Goal: Navigation & Orientation: Find specific page/section

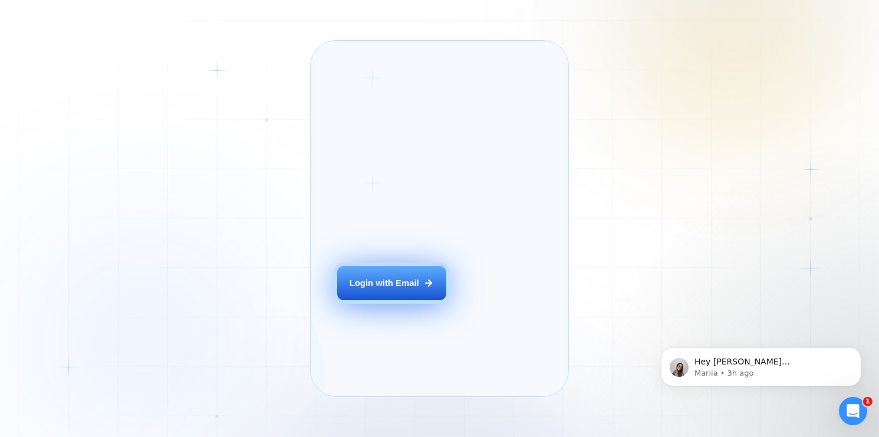
click at [391, 300] on button "Login with Email" at bounding box center [391, 283] width 109 height 34
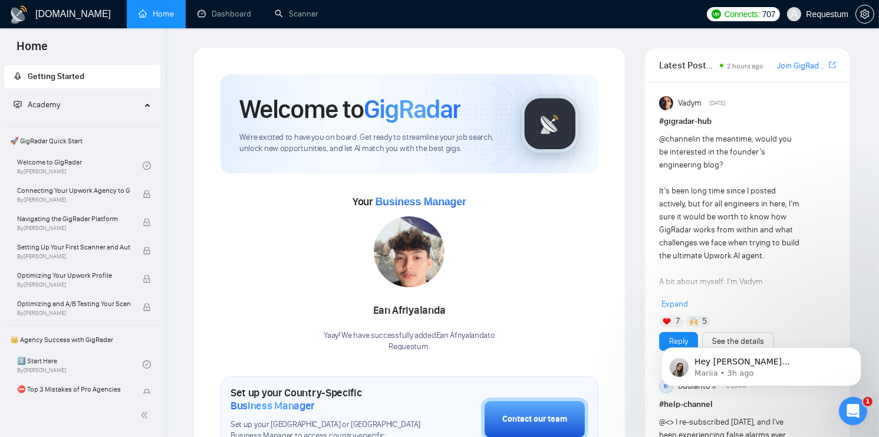
click at [844, 394] on div "Open Intercom Messenger" at bounding box center [851, 409] width 39 height 39
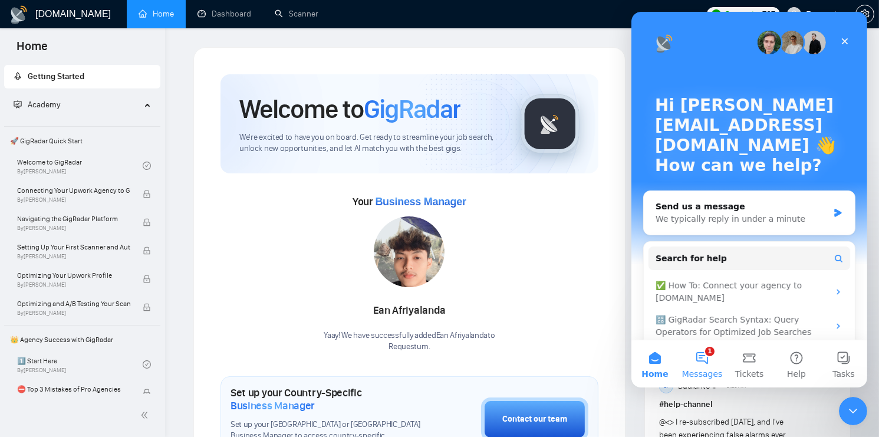
click at [696, 363] on button "1 Messages" at bounding box center [701, 363] width 47 height 47
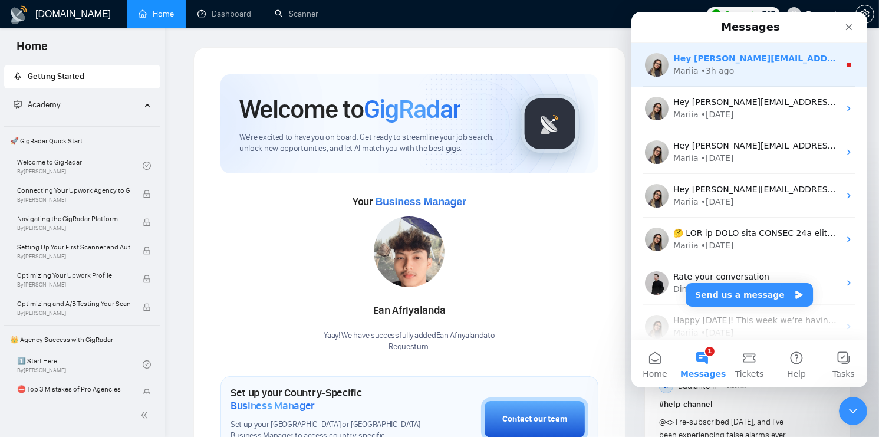
click at [738, 82] on div "Hey andrey.blond@requestum.com, Looks like your Upwork agency Requestum ran out…" at bounding box center [749, 65] width 236 height 44
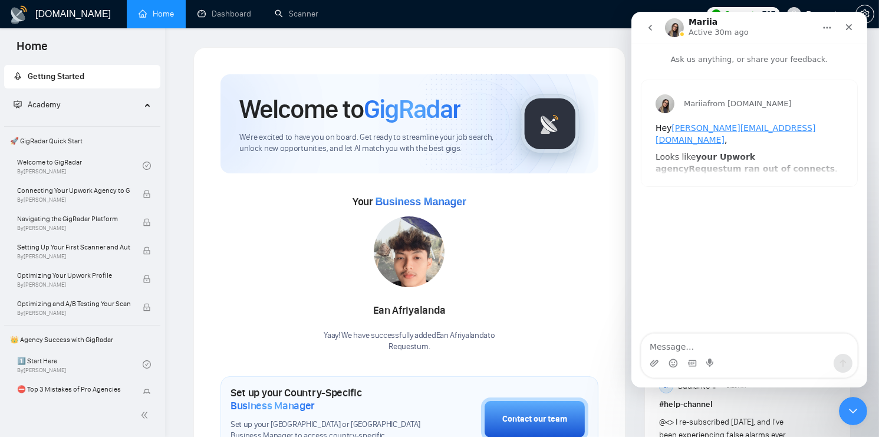
click at [751, 216] on div "Mariia from GigRadar.io Hey andrey.blond@requestum.com , Looks like your Upwork…" at bounding box center [749, 199] width 236 height 269
click at [845, 27] on icon "Close" at bounding box center [848, 26] width 9 height 9
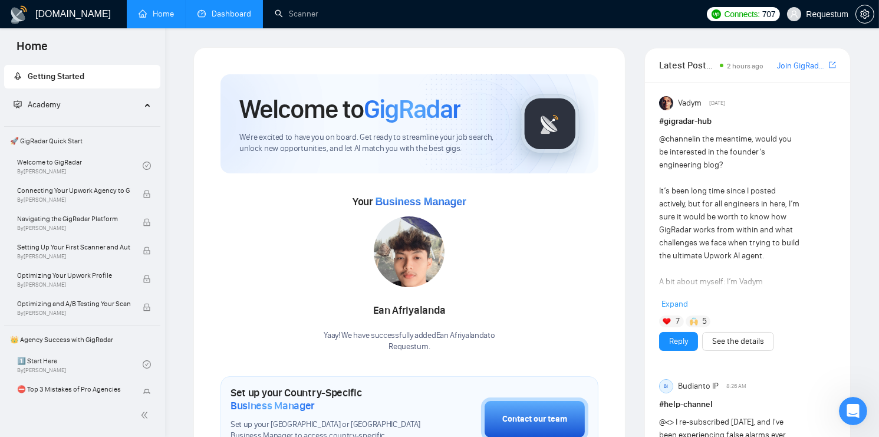
click at [218, 18] on link "Dashboard" at bounding box center [225, 14] width 54 height 10
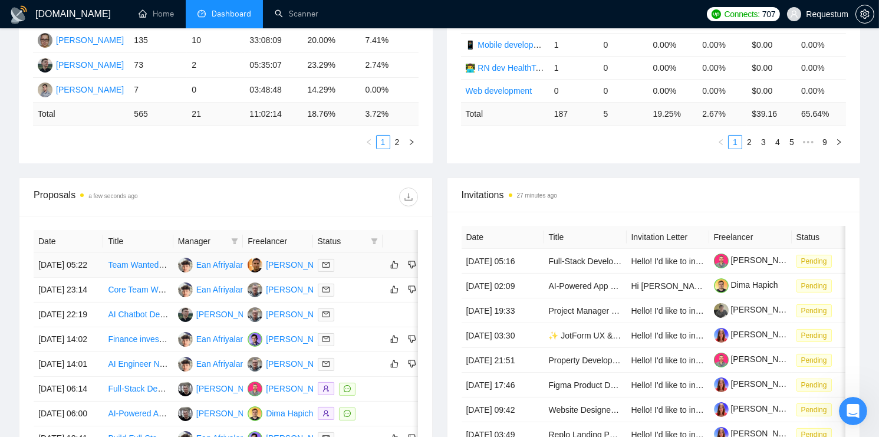
scroll to position [304, 0]
click at [234, 237] on icon "filter" at bounding box center [234, 240] width 7 height 7
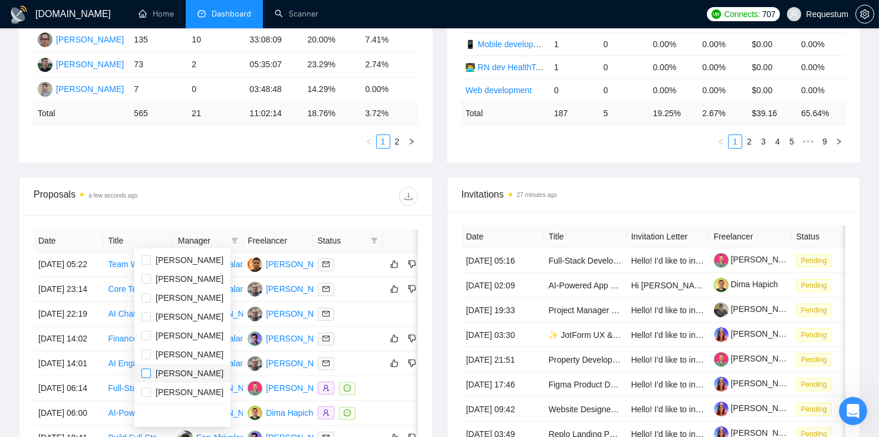
click at [145, 370] on input "checkbox" at bounding box center [145, 372] width 9 height 9
checkbox input "true"
click at [167, 187] on div "Proposals a few seconds ago" at bounding box center [130, 196] width 192 height 19
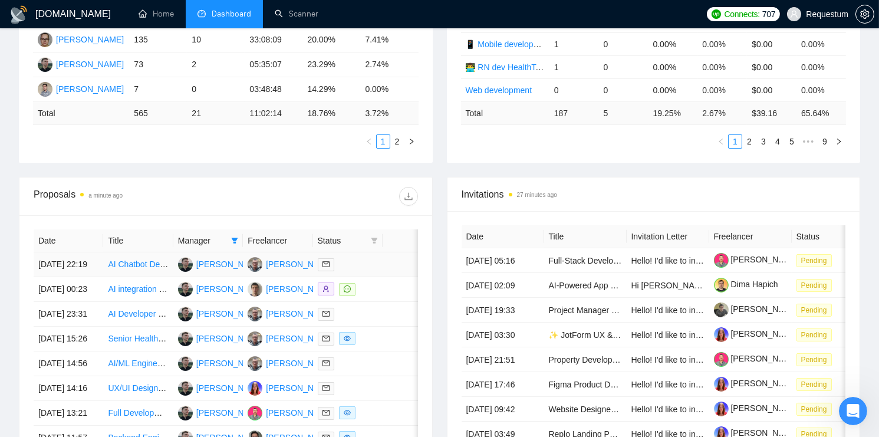
scroll to position [330, 0]
